Goal: Register for event/course

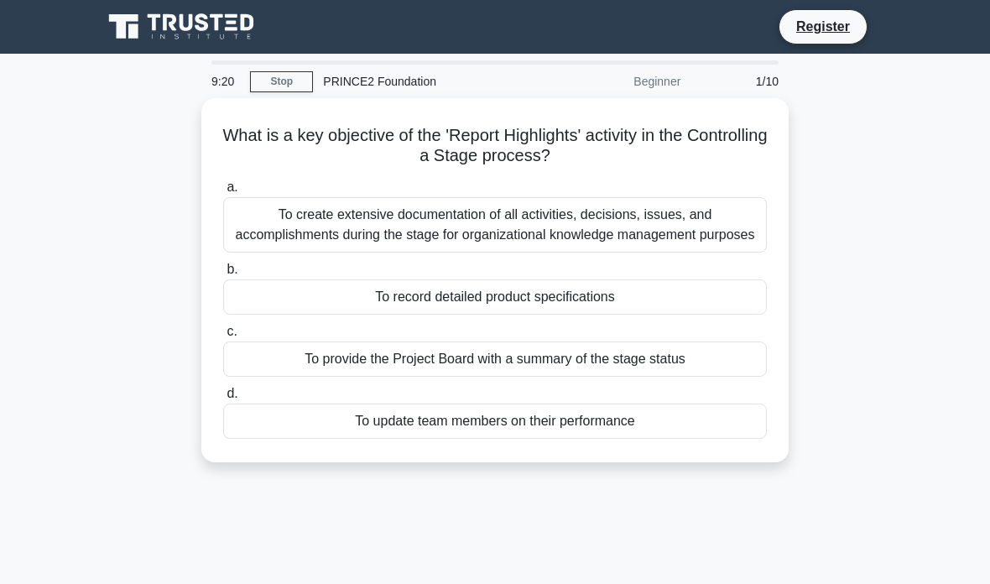
click at [607, 24] on div "Register" at bounding box center [582, 26] width 611 height 35
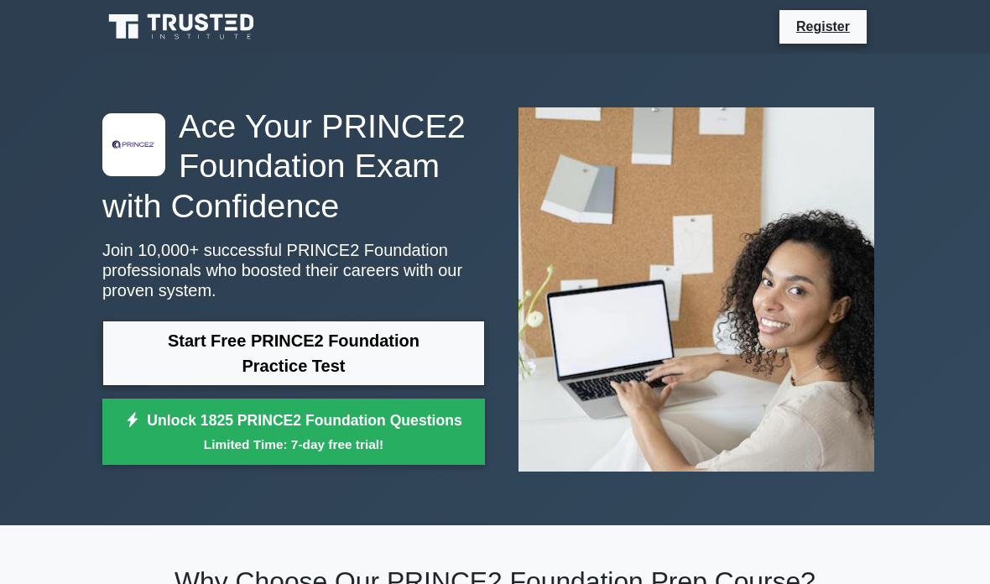
click at [825, 26] on link "Register" at bounding box center [823, 26] width 74 height 21
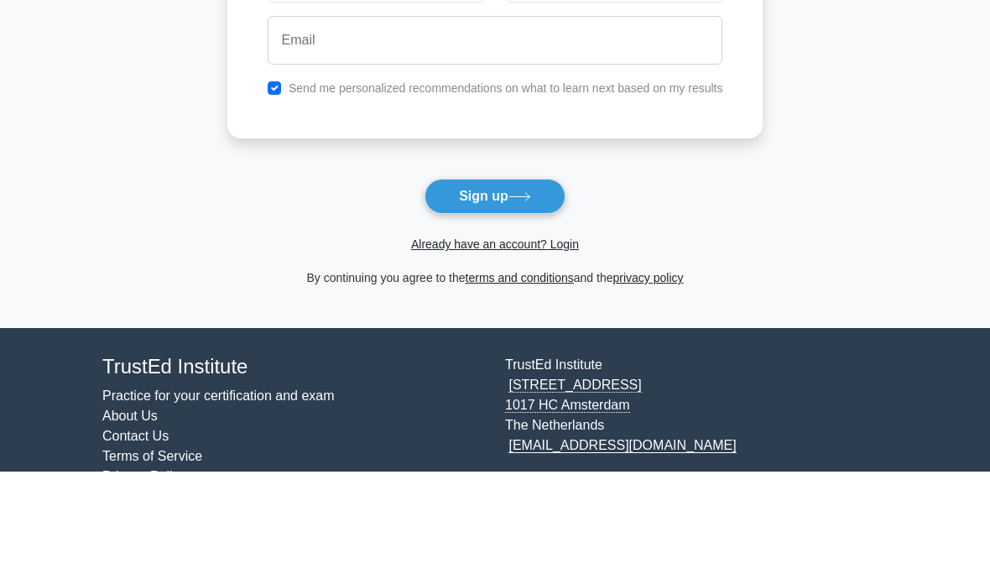
click at [919, 96] on main "Create your free account to store your results Send me personalized recommendat…" at bounding box center [495, 190] width 990 height 499
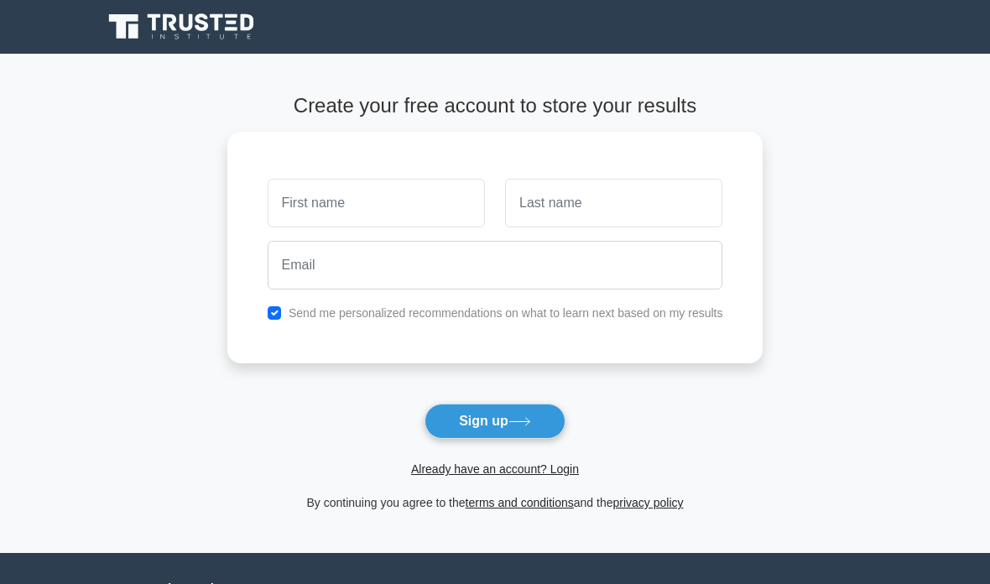
click at [518, 424] on icon at bounding box center [520, 421] width 23 height 9
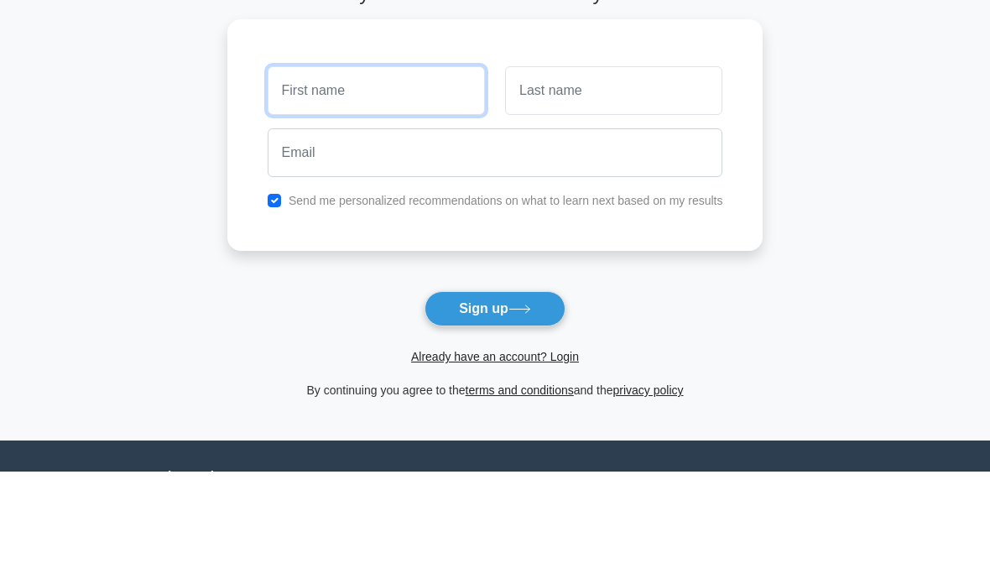
type input "[PERSON_NAME]"
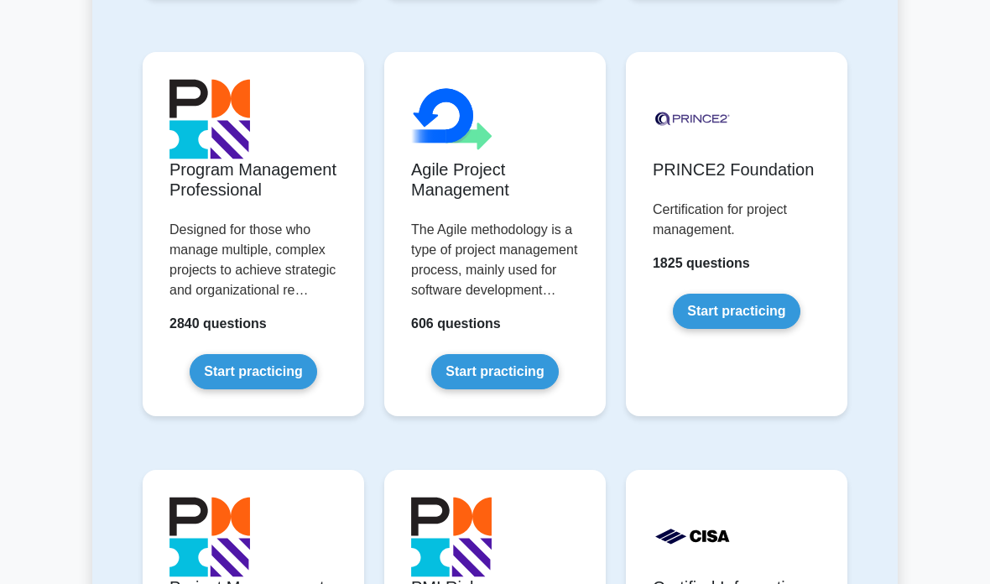
scroll to position [1215, 0]
click at [768, 329] on link "Start practicing" at bounding box center [736, 311] width 127 height 35
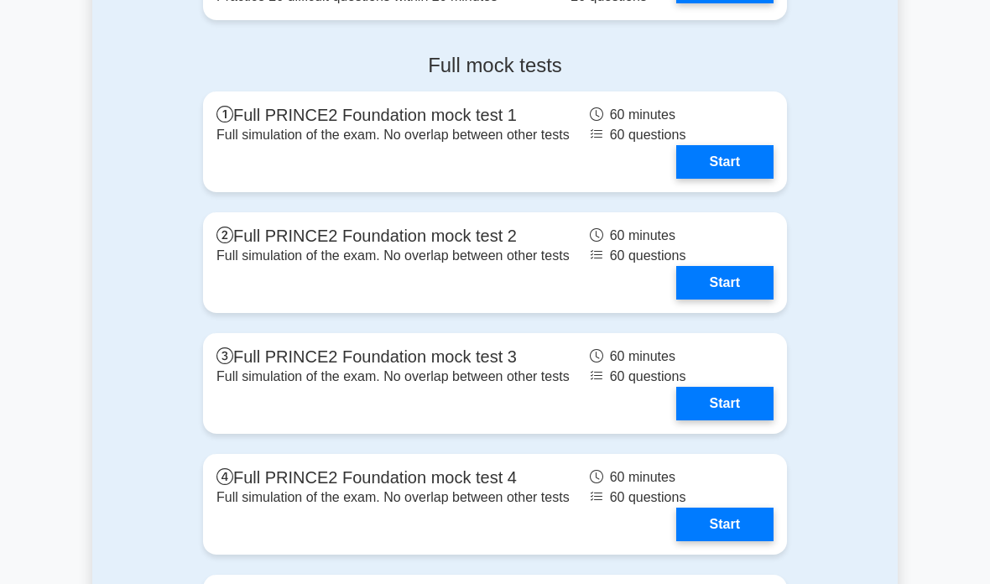
scroll to position [2447, 0]
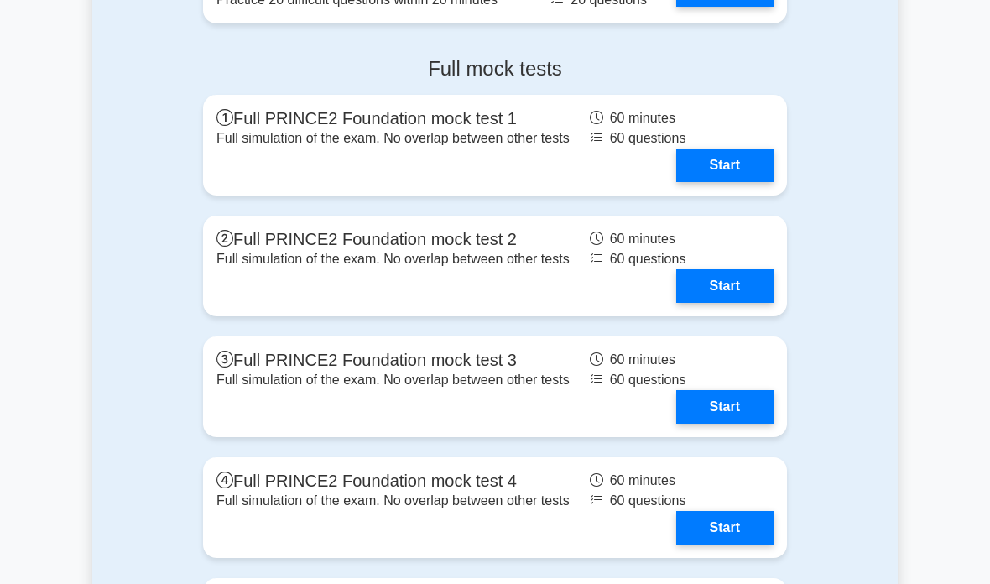
click at [737, 182] on link "Start" at bounding box center [724, 166] width 97 height 34
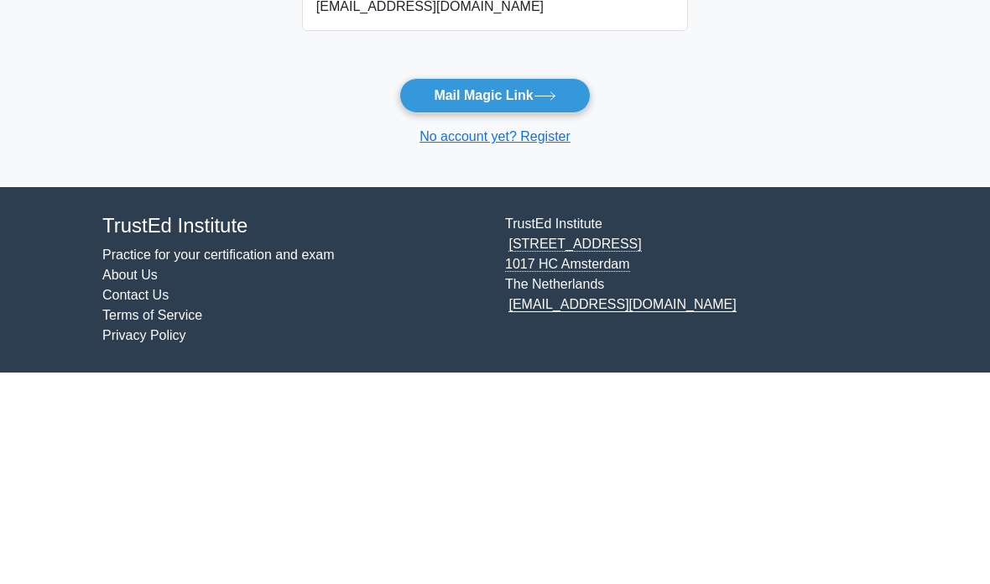
type input "divopetlover@gmail.com"
click at [546, 303] on icon at bounding box center [545, 307] width 23 height 9
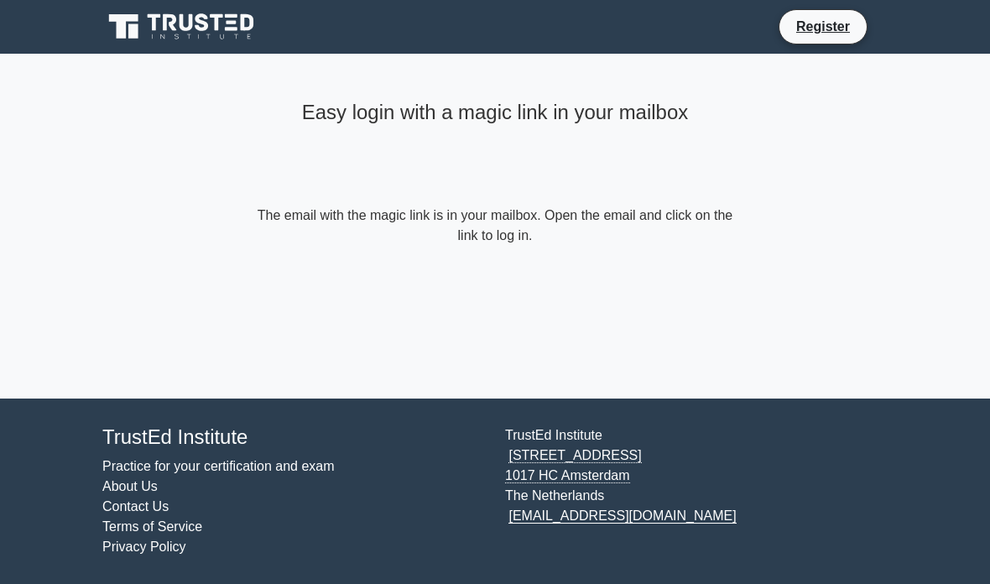
click at [825, 34] on link "Register" at bounding box center [823, 26] width 74 height 21
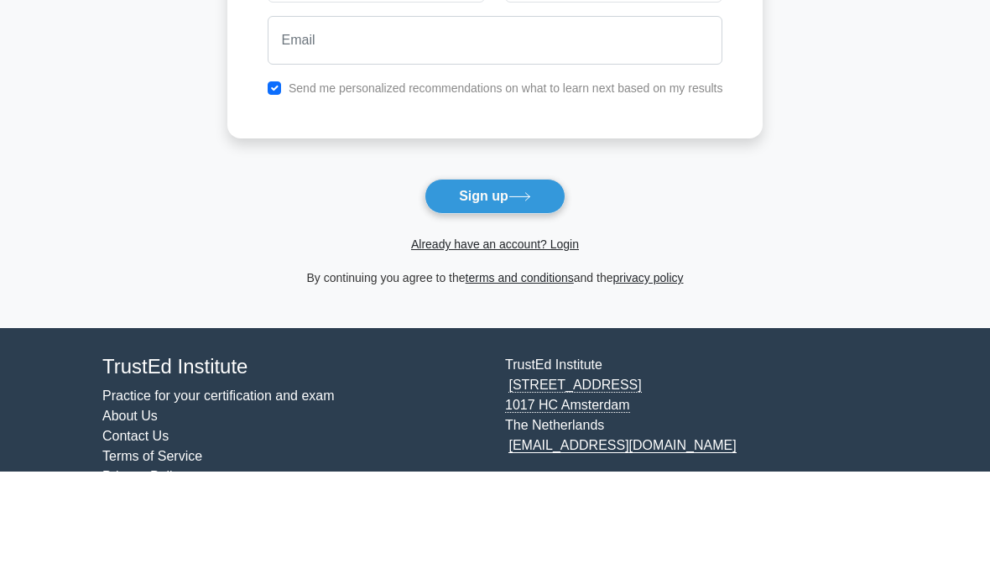
click at [930, 126] on main "Create your free account to store your results Send me personalized recommendat…" at bounding box center [495, 190] width 990 height 499
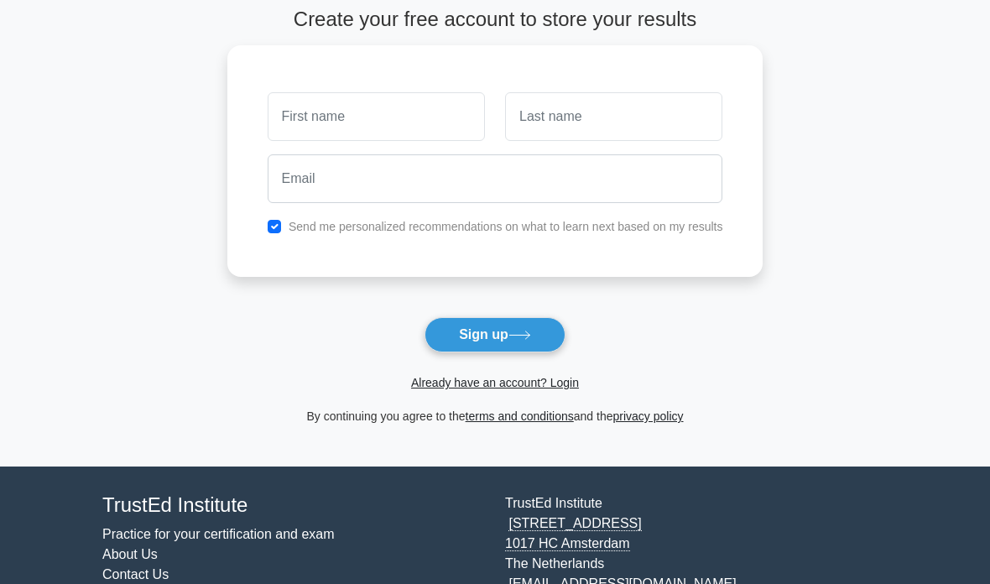
scroll to position [86, 0]
